Goal: Task Accomplishment & Management: Complete application form

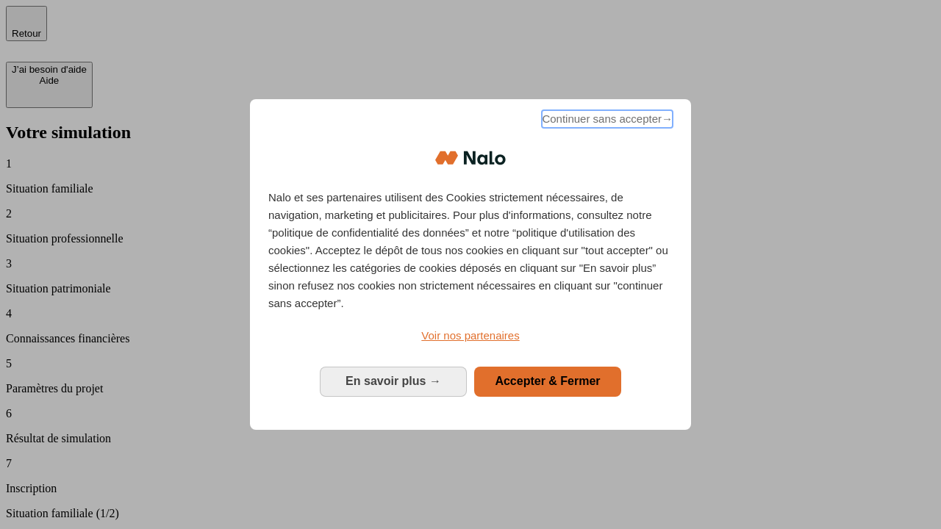
click at [606, 121] on span "Continuer sans accepter →" at bounding box center [607, 119] width 131 height 18
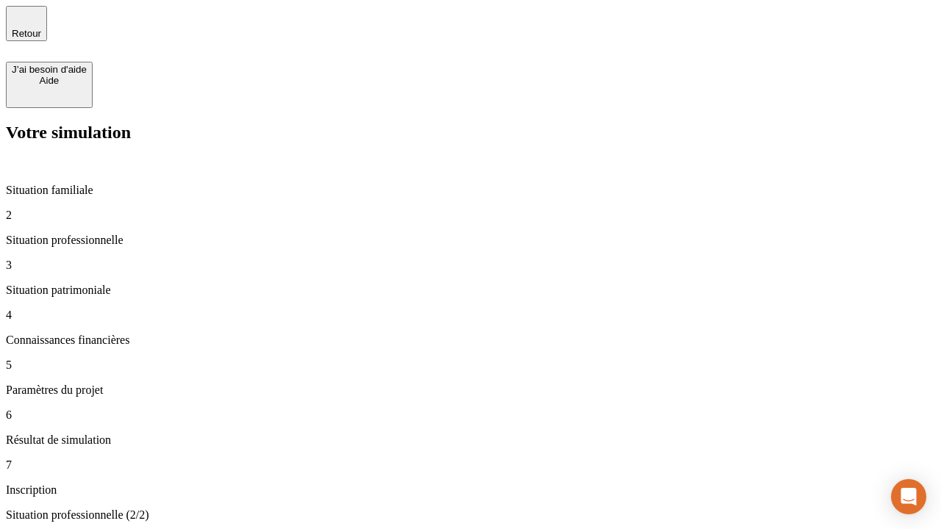
type input "30 000"
type input "40 000"
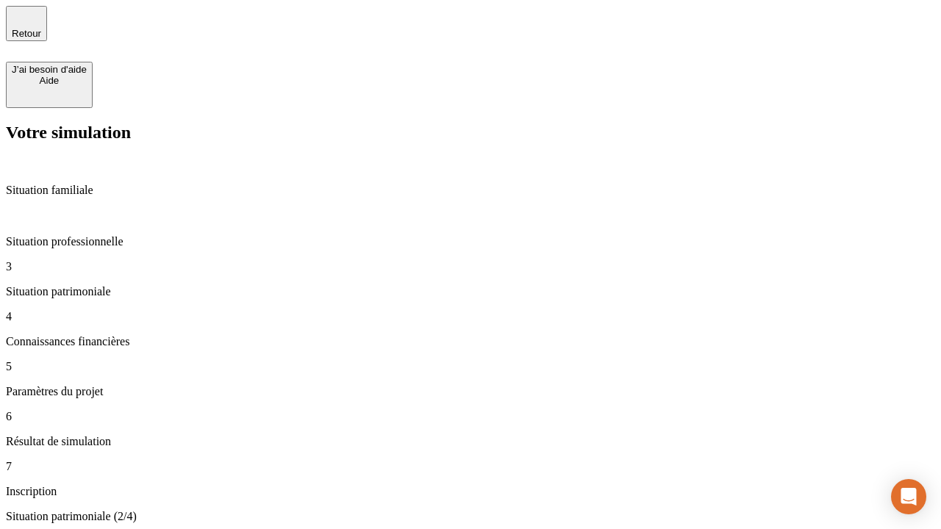
type input "1 100"
type input "20"
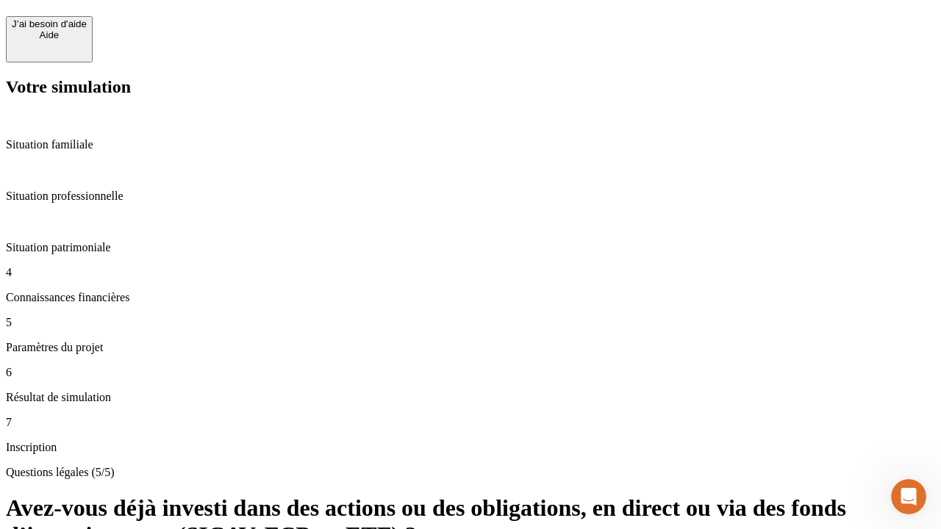
scroll to position [35, 0]
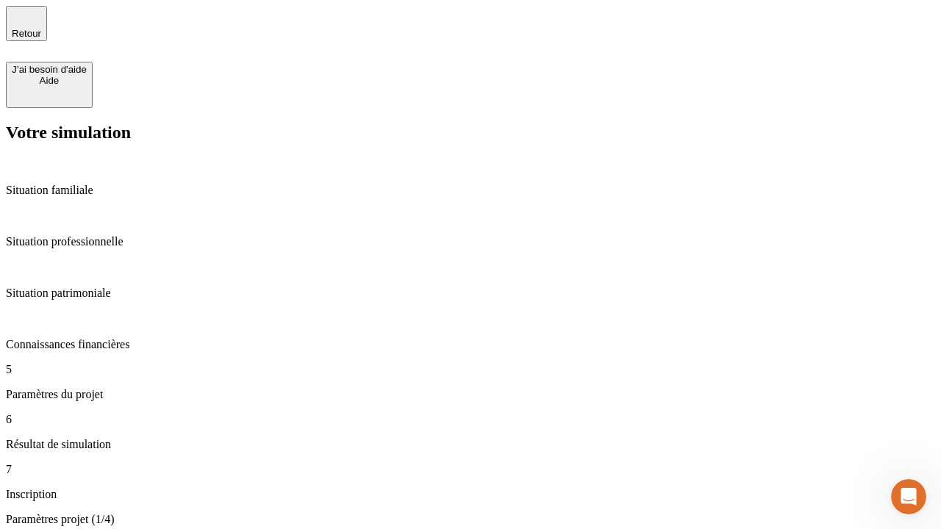
scroll to position [501, 0]
type input "40"
type input "50 000"
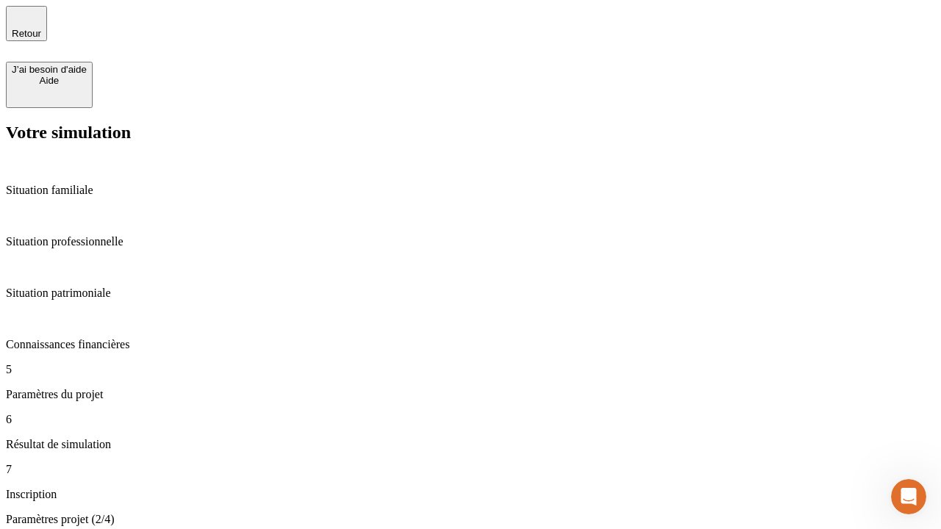
type input "640"
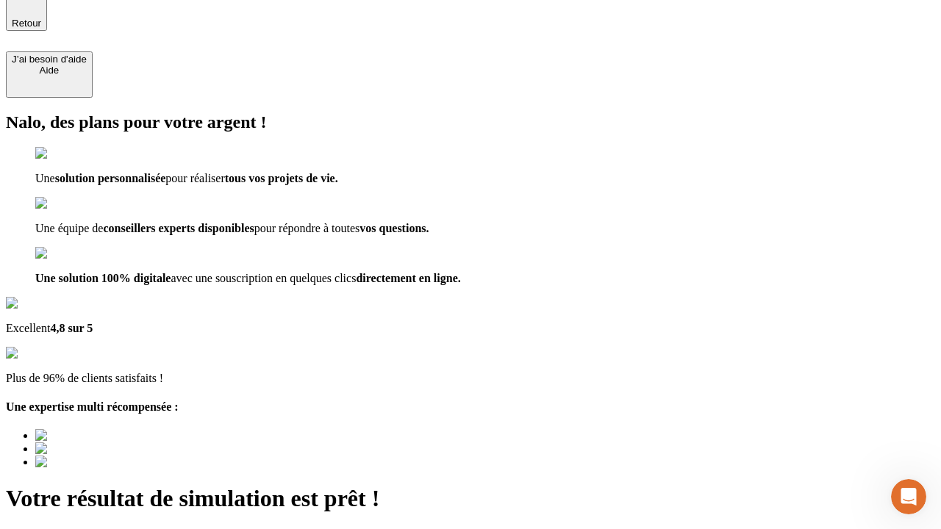
type input "[EMAIL_ADDRESS][DOMAIN_NAME]"
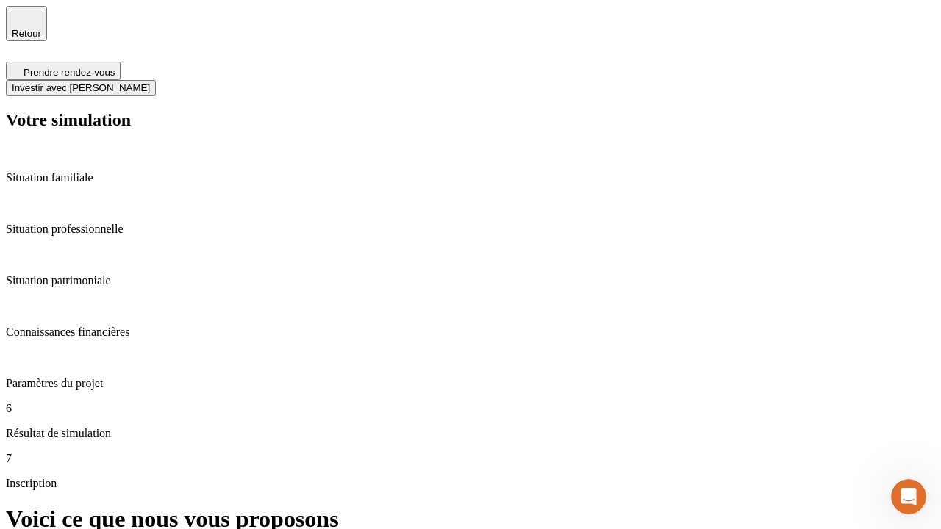
click at [150, 82] on span "Investir avec [PERSON_NAME]" at bounding box center [81, 87] width 138 height 11
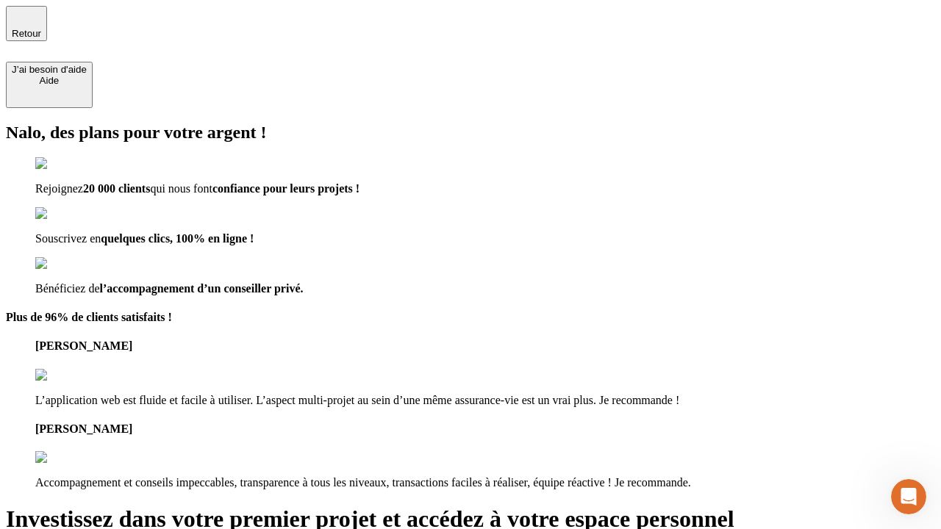
type input "[PERSON_NAME][EMAIL_ADDRESS][DOMAIN_NAME]"
